Goal: Transaction & Acquisition: Book appointment/travel/reservation

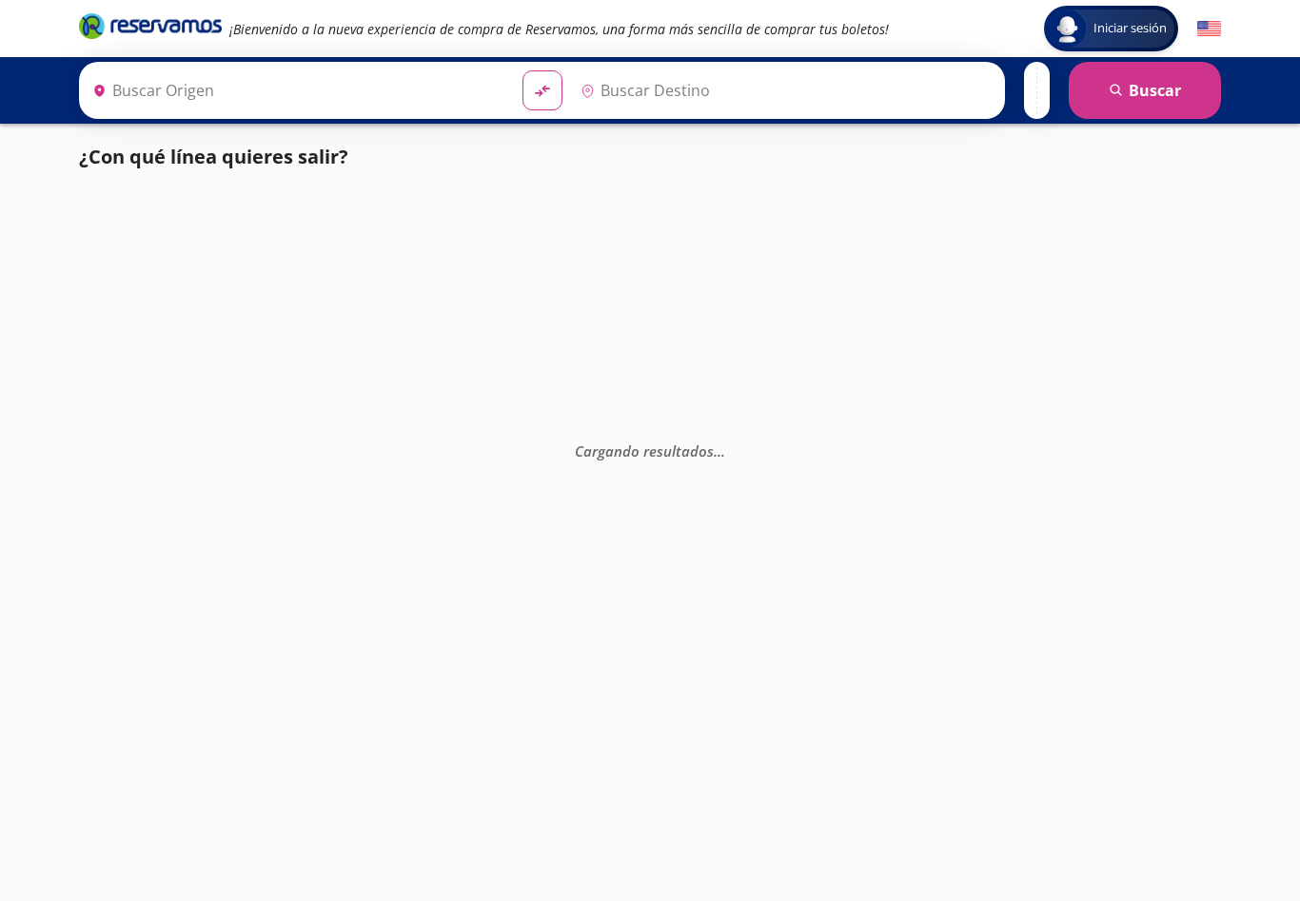
type input "[GEOGRAPHIC_DATA], [GEOGRAPHIC_DATA]"
type input "Uruapan, [GEOGRAPHIC_DATA]"
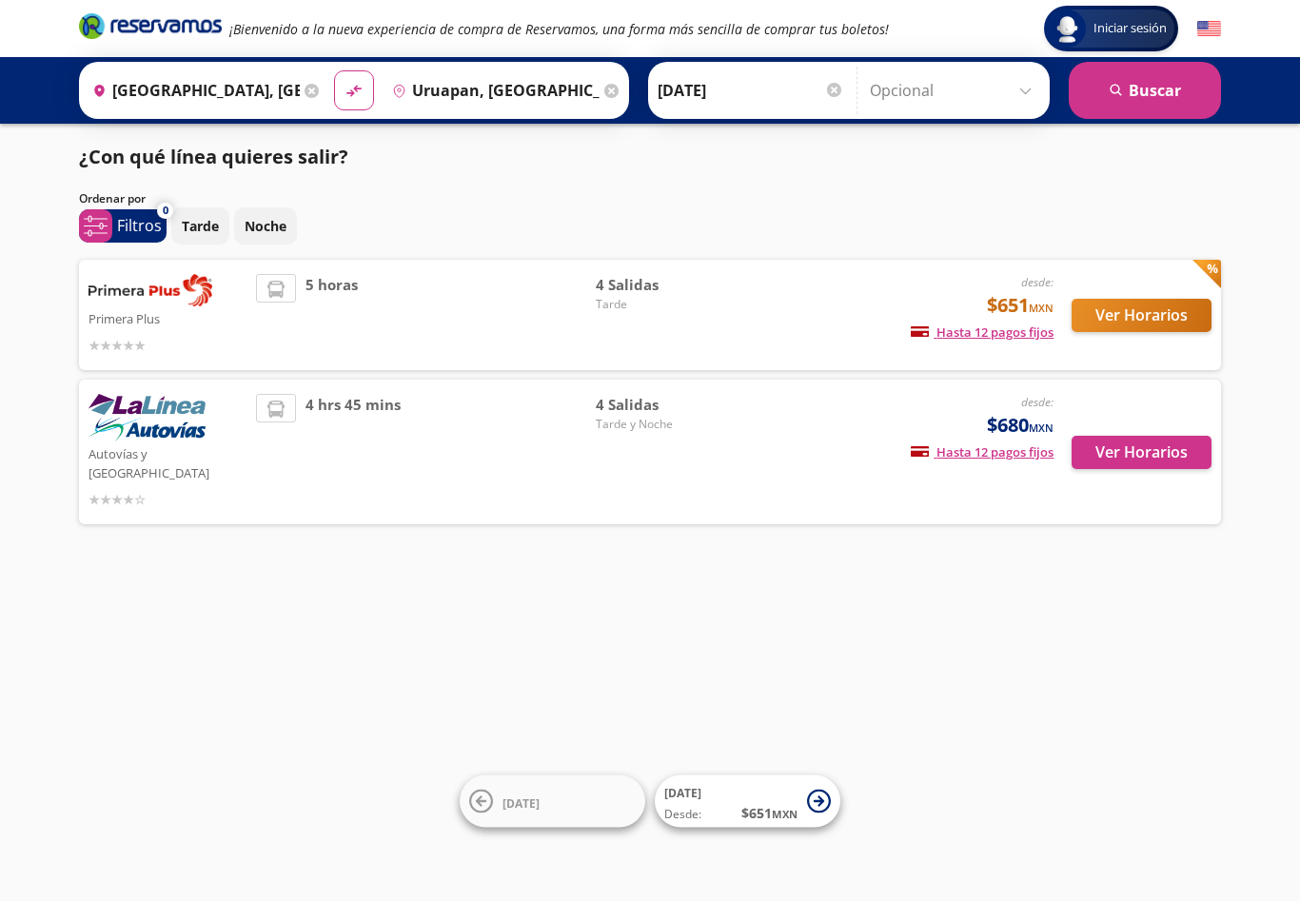
click at [209, 487] on div at bounding box center [167, 498] width 158 height 23
click at [133, 441] on img at bounding box center [146, 418] width 117 height 48
click at [140, 440] on img at bounding box center [146, 418] width 117 height 48
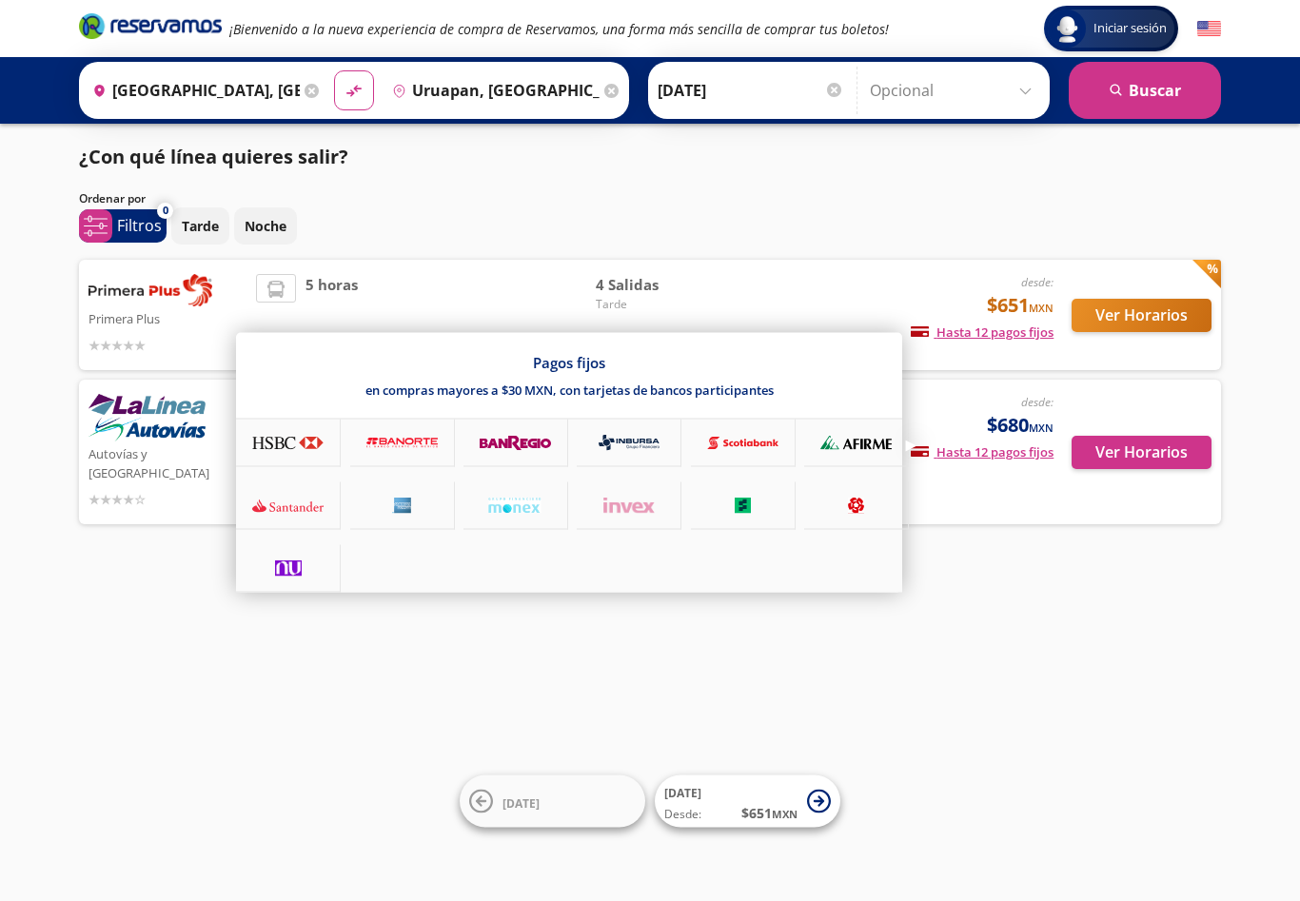
click at [957, 451] on span "Hasta 12 pagos fijos" at bounding box center [982, 451] width 143 height 17
click at [904, 680] on div at bounding box center [650, 450] width 1300 height 901
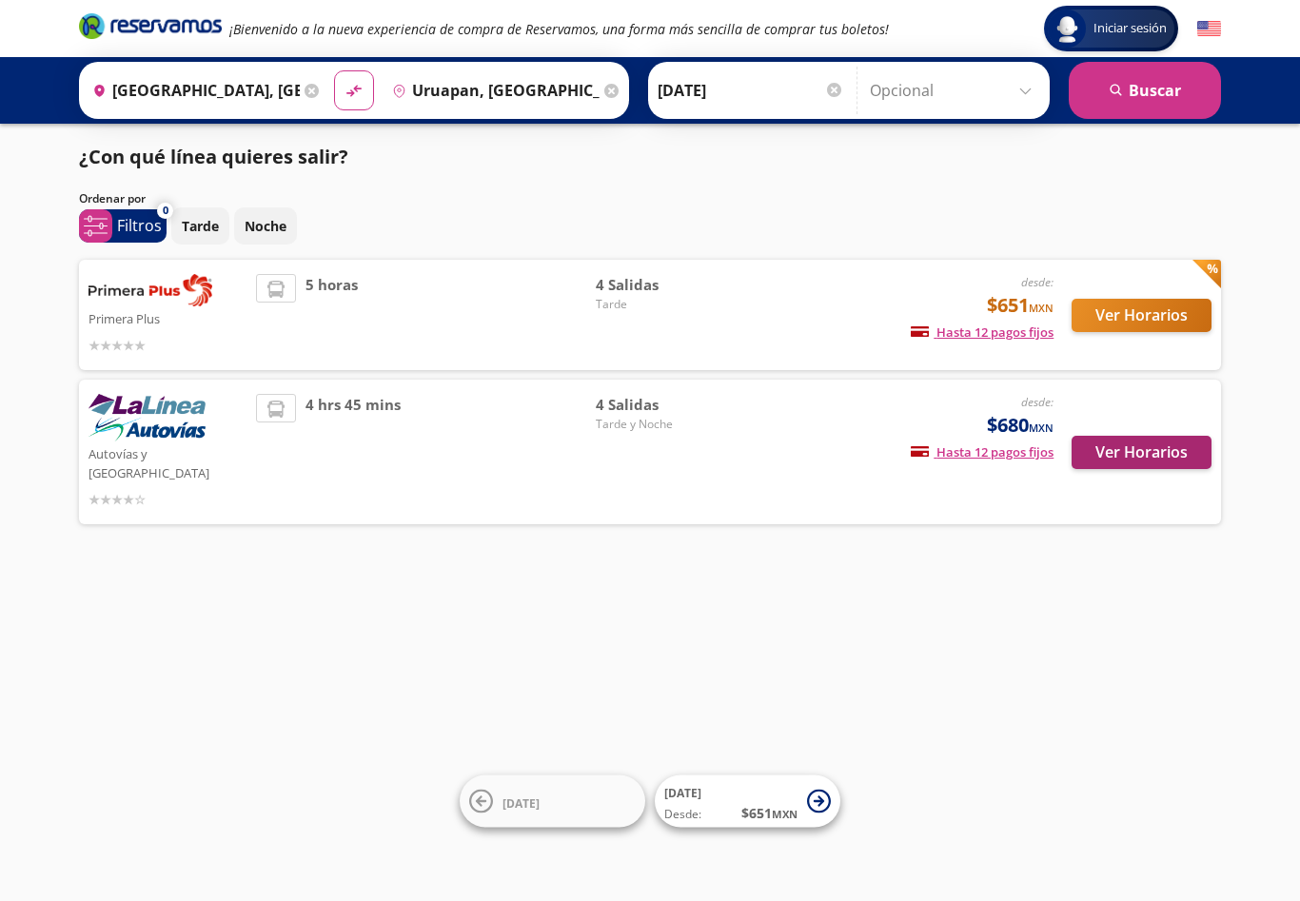
click at [1106, 436] on button "Ver Horarios" at bounding box center [1141, 452] width 140 height 33
click at [127, 298] on img at bounding box center [150, 290] width 124 height 32
click at [734, 323] on div "Primera Plus desde: $651 MXN Hasta 12 pagos fijos Pagos fijos en compras mayore…" at bounding box center [649, 315] width 1123 height 82
click at [927, 302] on div "desde: $651 MXN Hasta 12 pagos fijos Pagos fijos en compras mayores a $30 MXN, …" at bounding box center [895, 315] width 315 height 82
click at [1125, 316] on button "Ver Horarios" at bounding box center [1141, 315] width 140 height 33
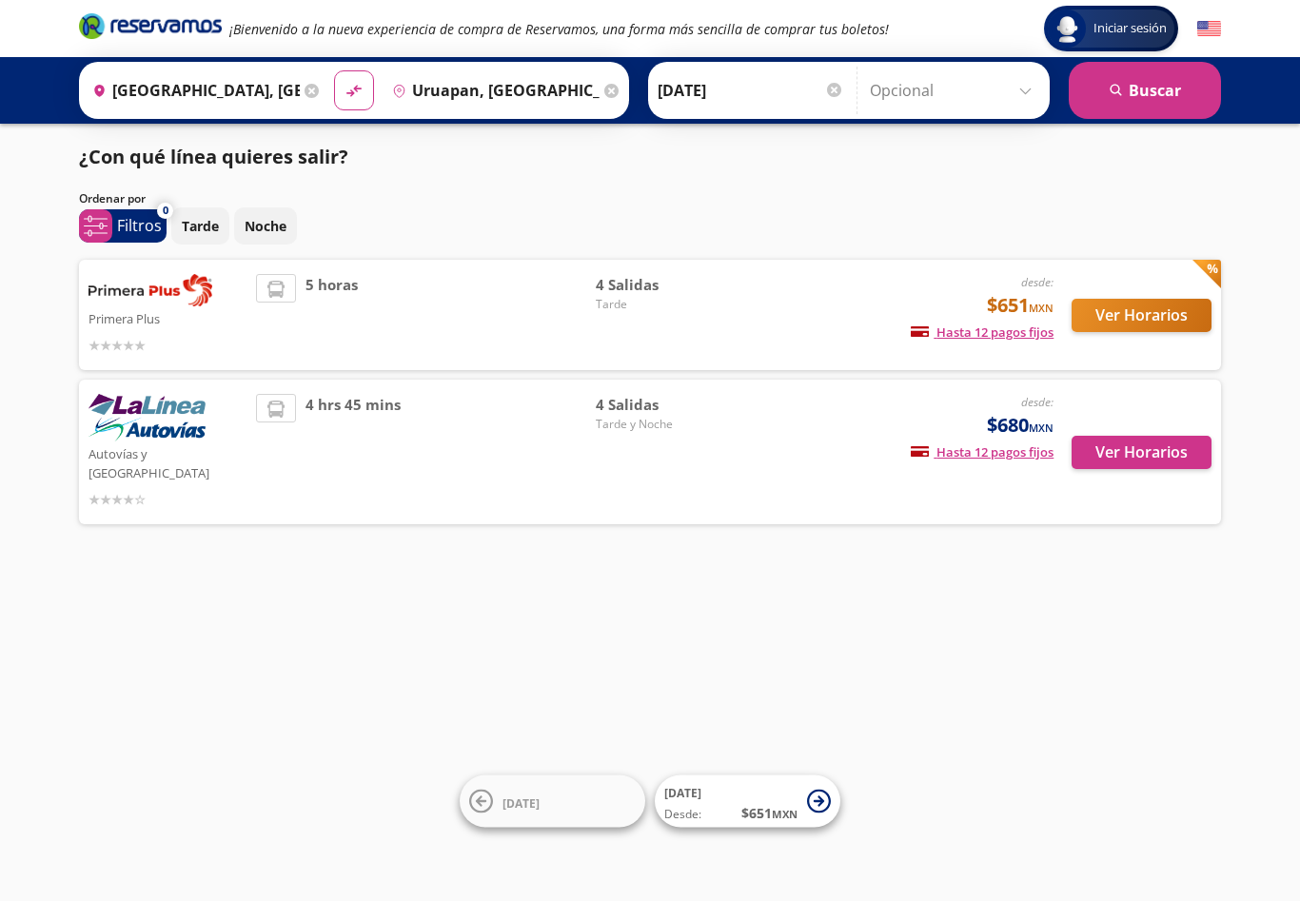
click at [167, 274] on img at bounding box center [150, 290] width 124 height 32
click at [153, 323] on p "Primera Plus" at bounding box center [167, 317] width 158 height 23
click at [133, 345] on icon at bounding box center [128, 346] width 11 height 14
click at [483, 303] on div "5 horas" at bounding box center [426, 315] width 340 height 82
click at [1112, 320] on button "Ver Horarios" at bounding box center [1141, 315] width 140 height 33
